Goal: Connect with others: Connect with other users

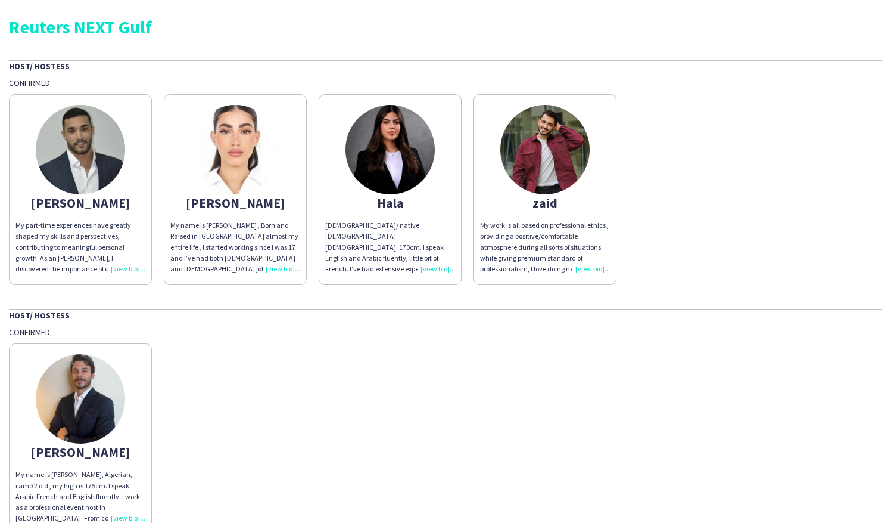
click at [80, 154] on img at bounding box center [80, 149] width 89 height 89
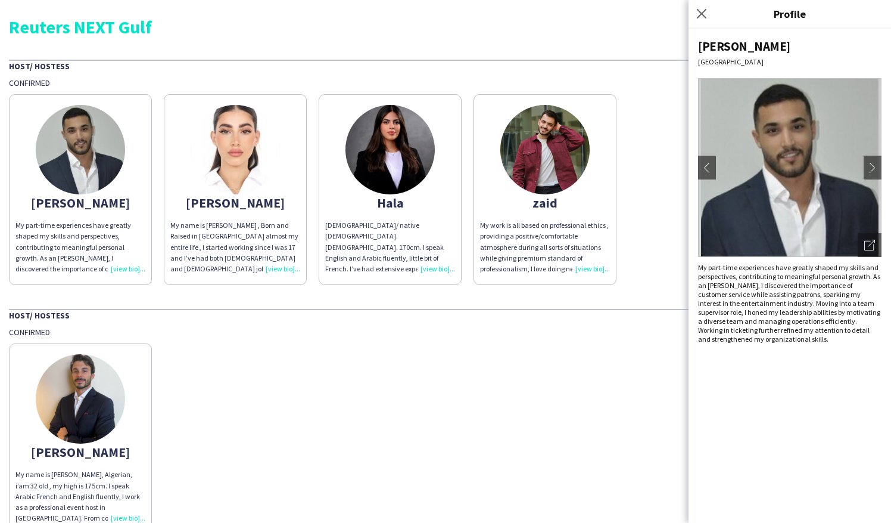
click at [238, 157] on img at bounding box center [235, 149] width 89 height 89
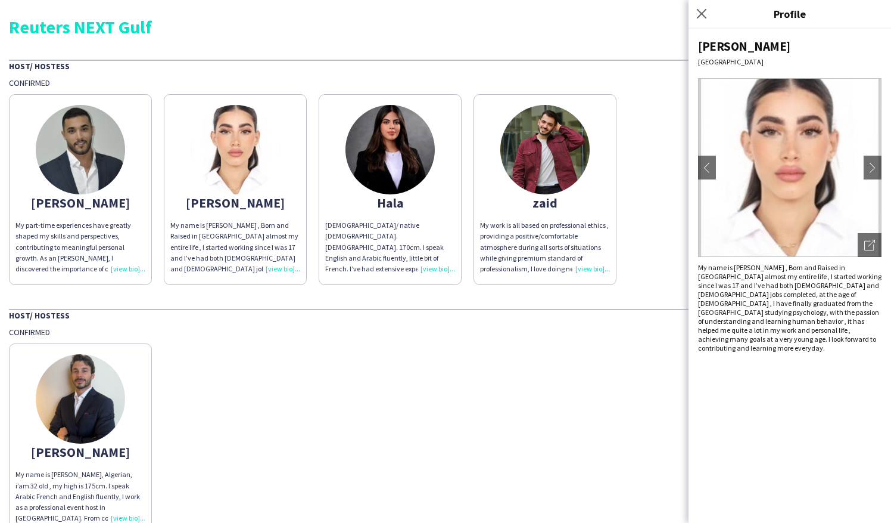
click at [540, 163] on img at bounding box center [545, 149] width 89 height 89
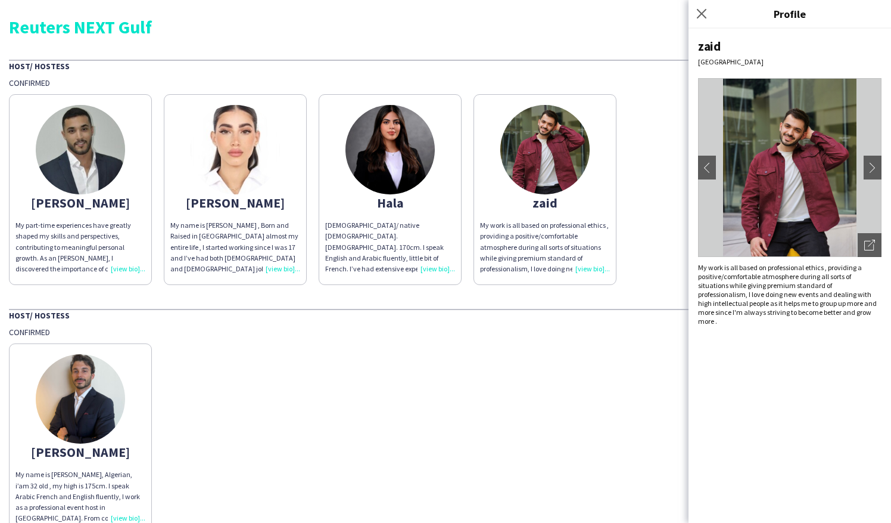
drag, startPoint x: 790, startPoint y: 163, endPoint x: 859, endPoint y: 142, distance: 72.4
click at [859, 141] on img at bounding box center [790, 167] width 184 height 179
click at [871, 167] on app-icon "chevron-right" at bounding box center [873, 167] width 17 height 11
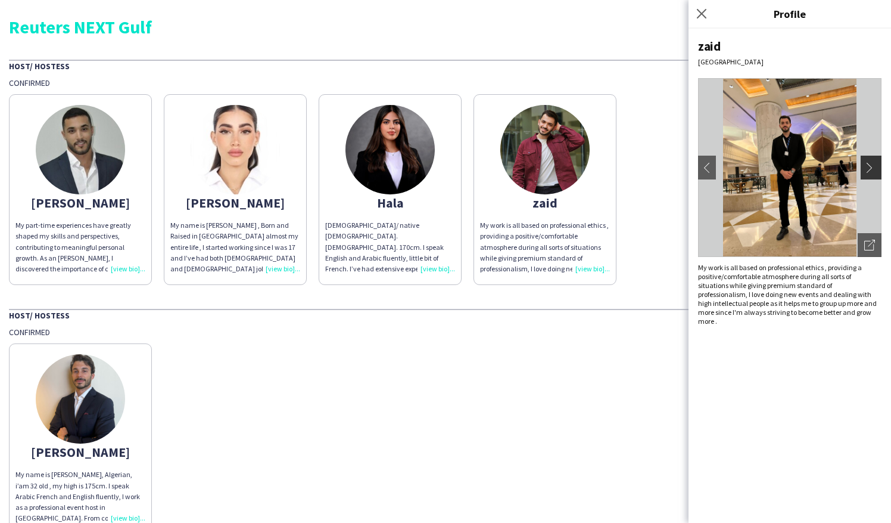
click at [871, 167] on app-icon "chevron-right" at bounding box center [873, 167] width 17 height 11
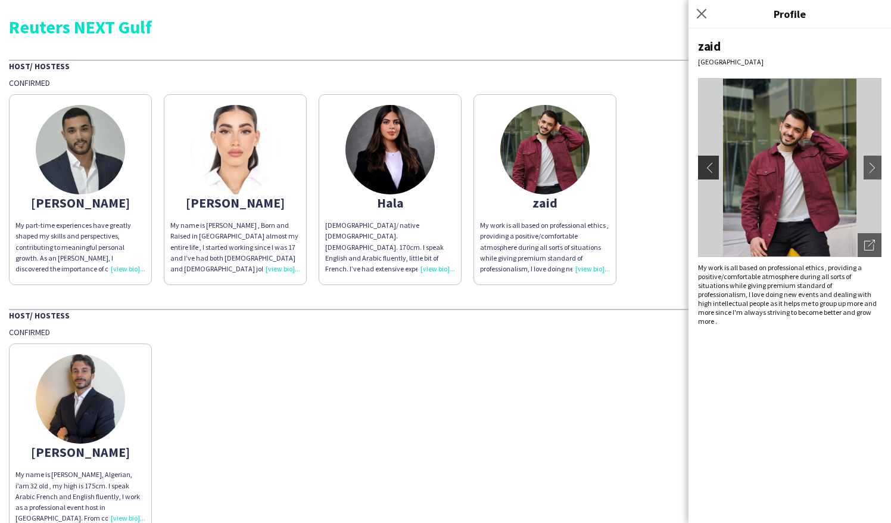
click at [708, 169] on app-icon "chevron-left" at bounding box center [707, 167] width 17 height 11
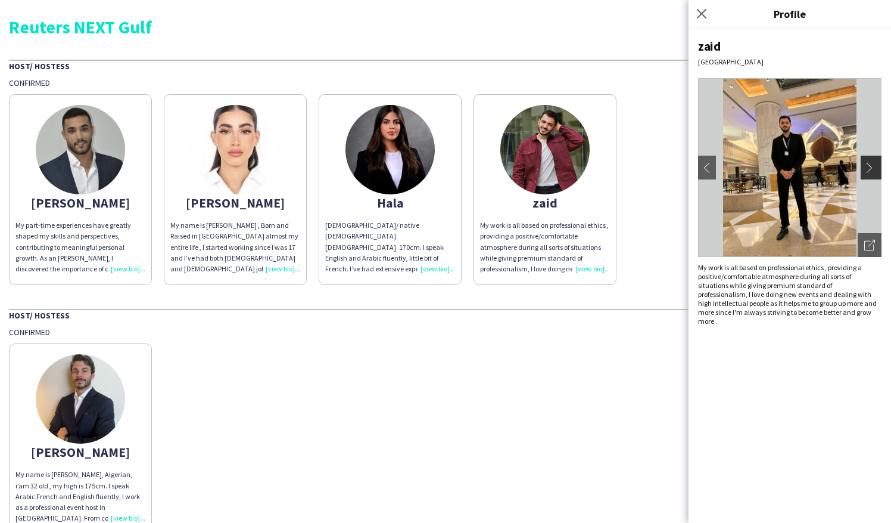
click at [871, 167] on app-icon "chevron-right" at bounding box center [873, 167] width 17 height 11
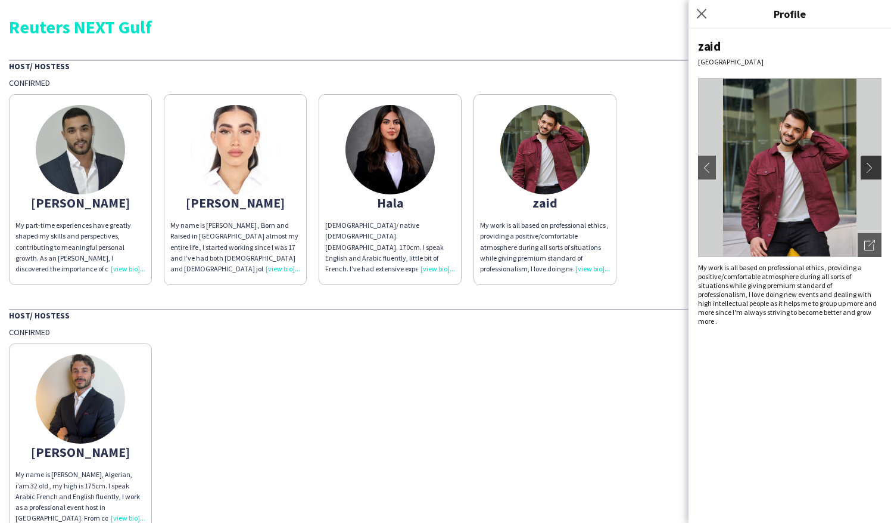
click at [871, 167] on app-icon "chevron-right" at bounding box center [873, 167] width 17 height 11
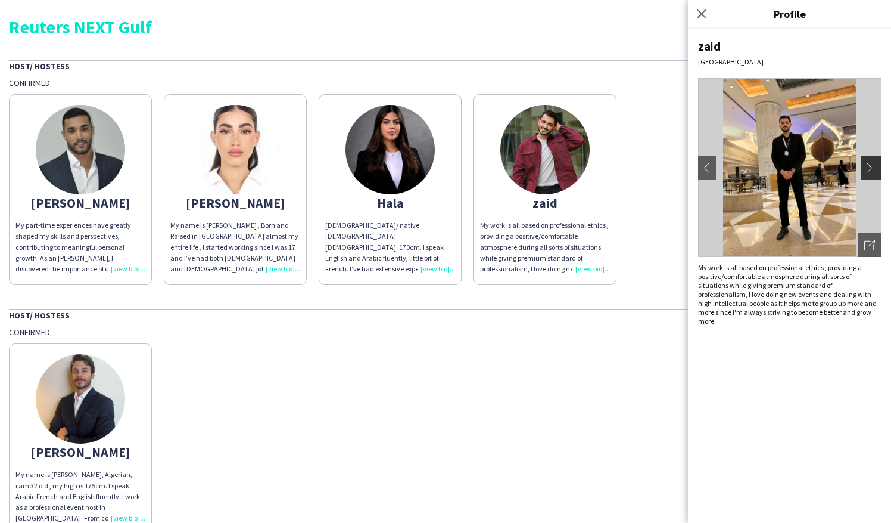
click at [871, 167] on app-icon "chevron-right" at bounding box center [873, 167] width 17 height 11
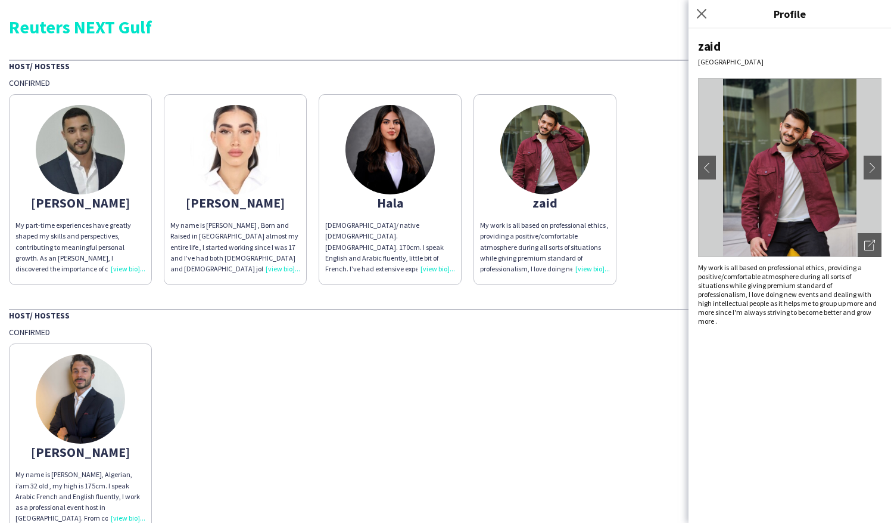
click at [405, 175] on img at bounding box center [390, 149] width 89 height 89
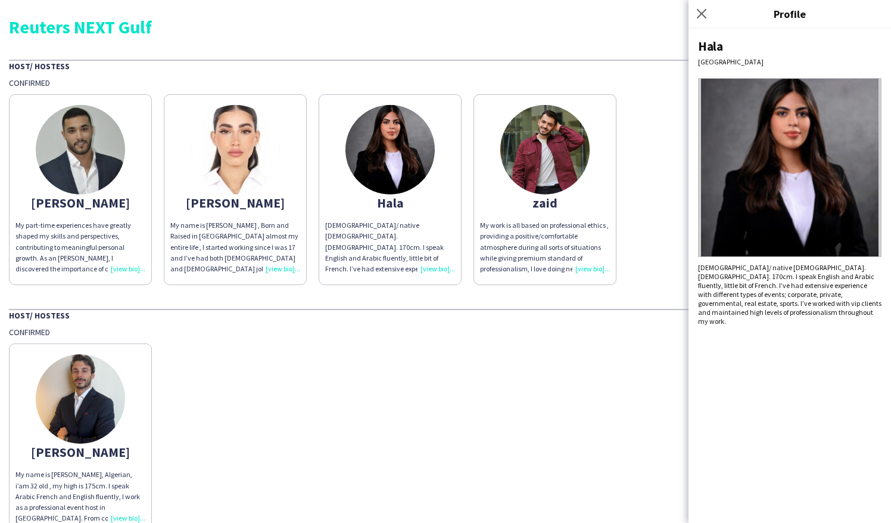
drag, startPoint x: 804, startPoint y: 147, endPoint x: 736, endPoint y: 366, distance: 230.1
click at [736, 372] on div "Hala [GEOGRAPHIC_DATA] [DEMOGRAPHIC_DATA]/ native [DEMOGRAPHIC_DATA]. [DEMOGRAP…" at bounding box center [790, 276] width 203 height 494
click at [67, 179] on img at bounding box center [80, 149] width 89 height 89
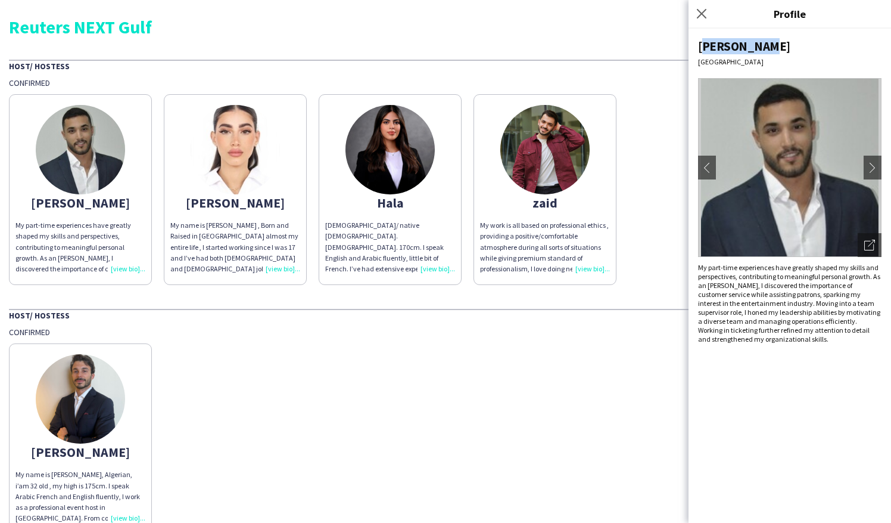
drag, startPoint x: 767, startPoint y: 44, endPoint x: 689, endPoint y: 46, distance: 77.5
click at [689, 46] on div "[PERSON_NAME][GEOGRAPHIC_DATA] chevron-left chevron-right Open photos pop-in My…" at bounding box center [790, 276] width 203 height 494
copy div "[PERSON_NAME]"
click at [238, 170] on img at bounding box center [235, 149] width 89 height 89
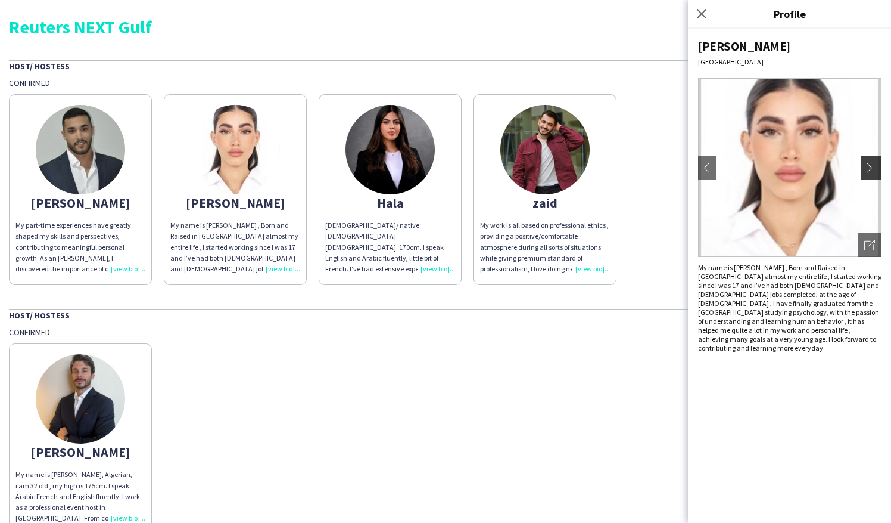
click at [876, 163] on app-icon "chevron-right" at bounding box center [873, 167] width 17 height 11
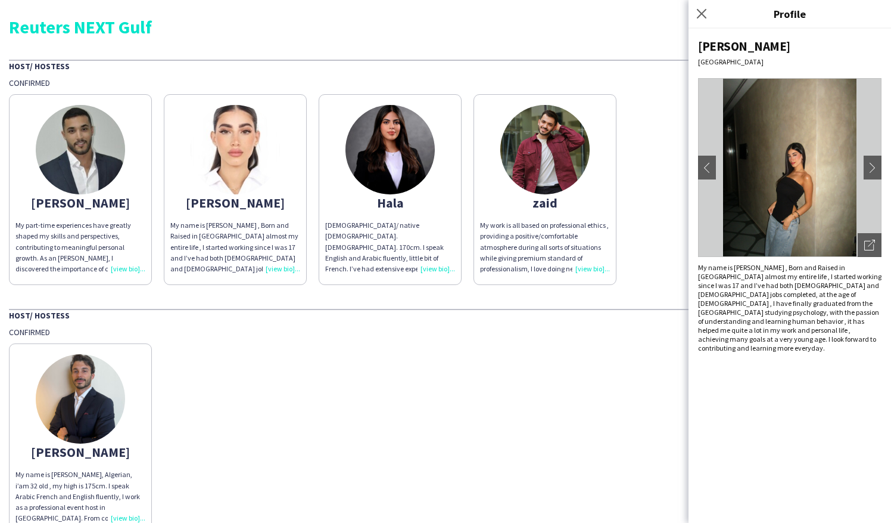
click at [884, 164] on div "Aya [GEOGRAPHIC_DATA] chevron-left chevron-right Open photos pop-in My name is …" at bounding box center [790, 276] width 203 height 494
click at [873, 166] on app-icon "chevron-right" at bounding box center [873, 167] width 17 height 11
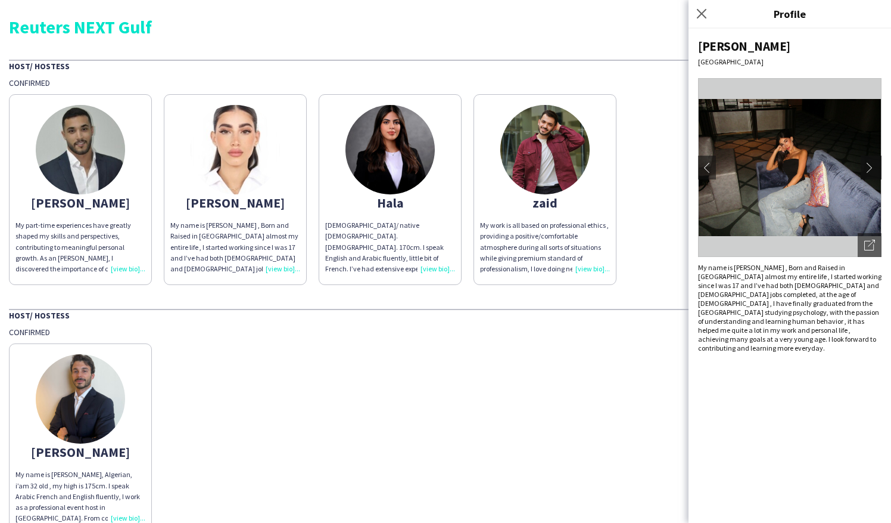
click at [877, 167] on app-icon "chevron-right" at bounding box center [873, 167] width 17 height 11
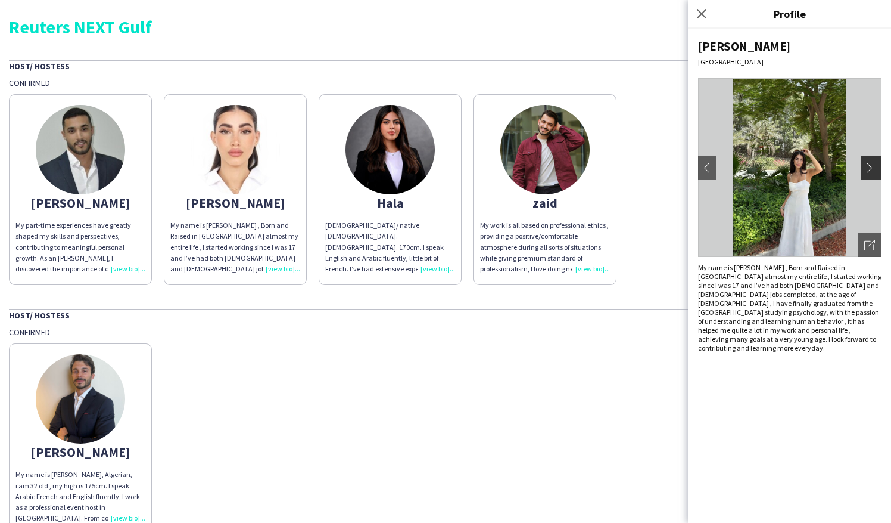
click at [869, 163] on app-icon "chevron-right" at bounding box center [873, 167] width 17 height 11
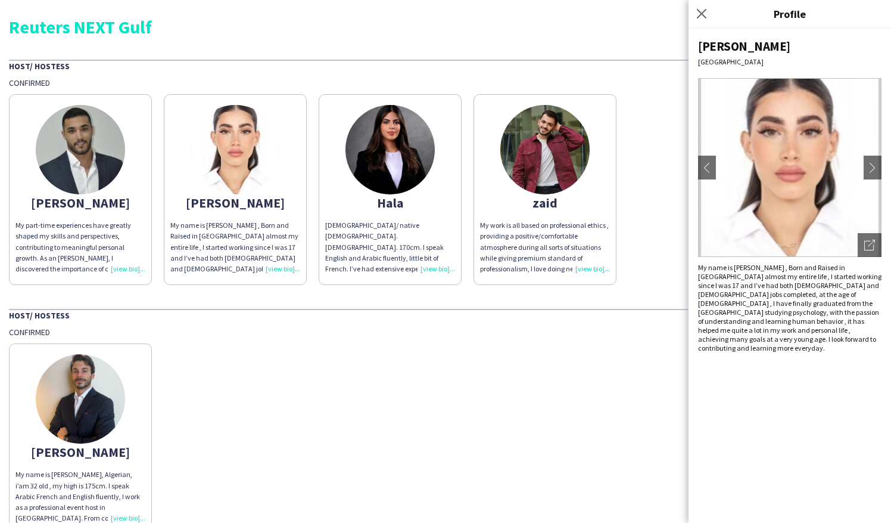
drag, startPoint x: 717, startPoint y: 46, endPoint x: 686, endPoint y: 43, distance: 31.1
click at [685, 46] on body "Reuters NEXT Gulf Host/ Hostess Confirmed Abdulkader My part-time experiences h…" at bounding box center [445, 261] width 891 height 523
click at [757, 52] on div "[PERSON_NAME]" at bounding box center [790, 46] width 184 height 16
drag, startPoint x: 725, startPoint y: 47, endPoint x: 698, endPoint y: 48, distance: 26.2
click at [698, 48] on div "[PERSON_NAME]" at bounding box center [790, 46] width 184 height 16
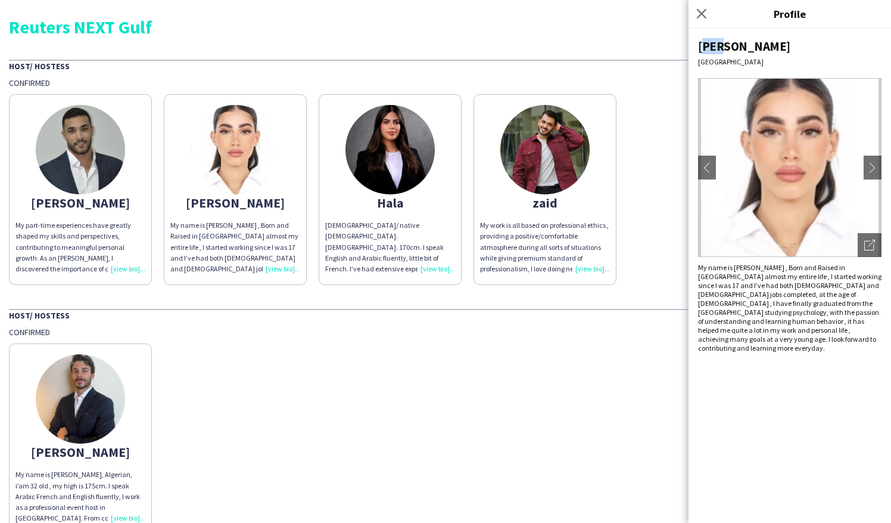
copy div "[PERSON_NAME]"
click at [492, 187] on app-share-pages-crew-card "zaid My work is all based on professional ethics , providing a positive/comfort…" at bounding box center [545, 189] width 143 height 191
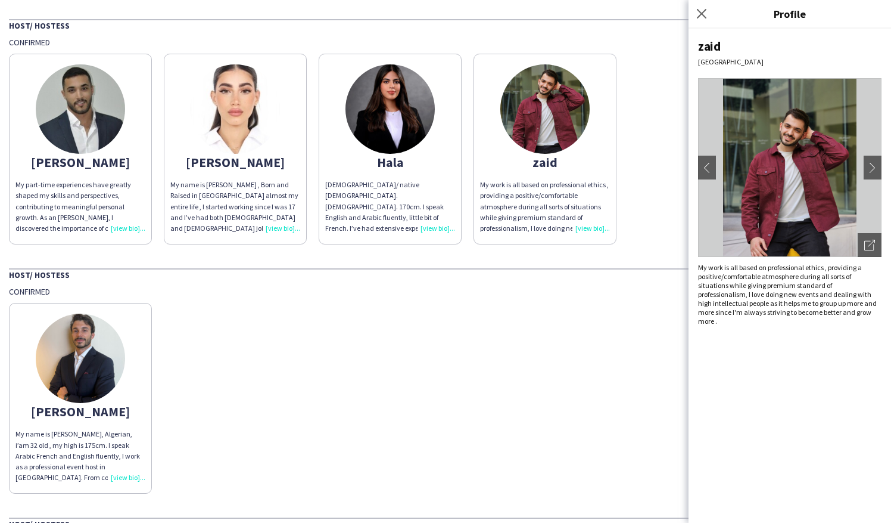
scroll to position [60, 0]
